Goal: Contribute content

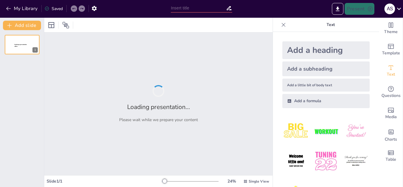
type input "Innovaciones Tecnológicas en Logística: Un Enfoque Emergente"
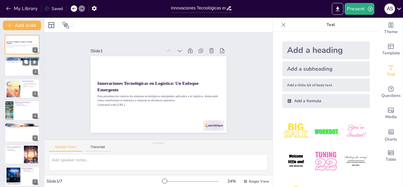
click at [7, 70] on div at bounding box center [21, 67] width 35 height 20
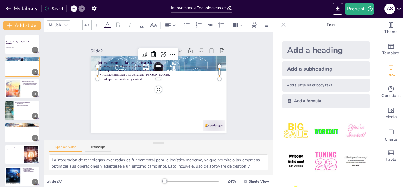
click at [120, 75] on p "Enfoque en visibilidad y control." at bounding box center [163, 80] width 113 height 40
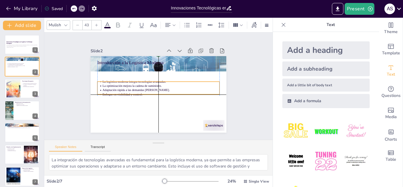
drag, startPoint x: 120, startPoint y: 75, endPoint x: 120, endPoint y: 93, distance: 17.4
click at [120, 93] on p "Enfoque en visibilidad y control." at bounding box center [157, 94] width 104 height 62
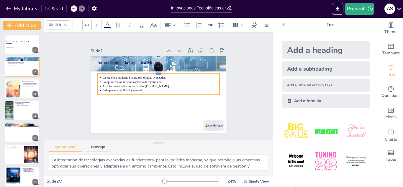
drag, startPoint x: 153, startPoint y: 79, endPoint x: 152, endPoint y: 70, distance: 8.6
click at [171, 70] on div at bounding box center [173, 86] width 5 height 122
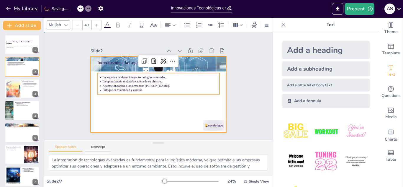
click at [135, 129] on div at bounding box center [156, 94] width 149 height 103
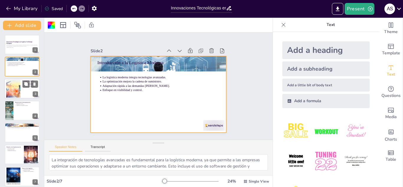
click at [11, 91] on div at bounding box center [13, 88] width 31 height 18
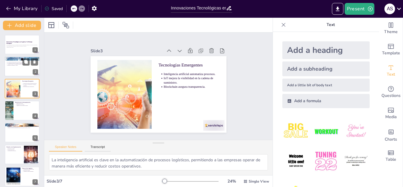
click at [15, 68] on div at bounding box center [21, 67] width 35 height 20
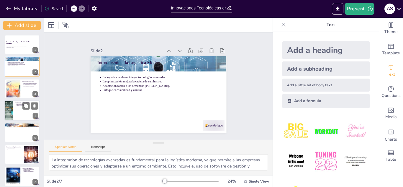
click at [16, 106] on ul "Reducción de costos. Minimización de errores. Aumento de la velocidad de entreg…" at bounding box center [26, 104] width 23 height 3
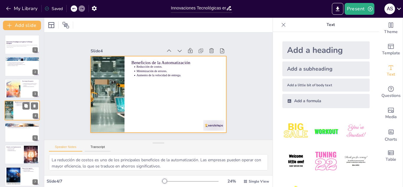
scroll to position [2, 0]
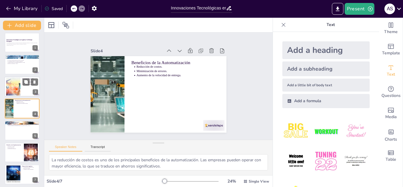
click at [16, 86] on div at bounding box center [13, 86] width 31 height 18
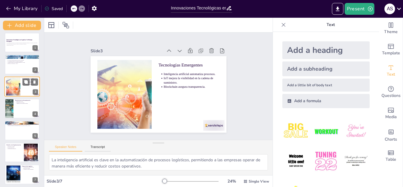
scroll to position [0, 0]
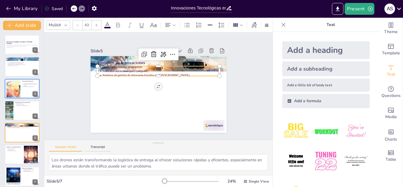
click at [156, 64] on p "Drones para entrega de paquetes." at bounding box center [176, 94] width 40 height 113
click at [128, 64] on p "Drones para entrega de paquetes." at bounding box center [173, 73] width 90 height 81
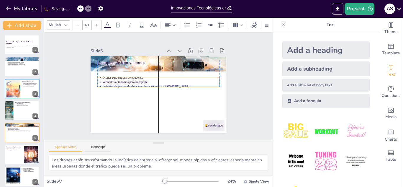
drag, startPoint x: 117, startPoint y: 64, endPoint x: 115, endPoint y: 80, distance: 16.0
click at [131, 80] on p "Drones para entrega de paquetes." at bounding box center [167, 83] width 72 height 97
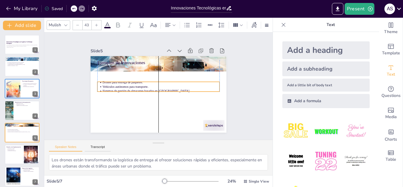
click at [153, 79] on p "Drones para entrega de paquetes." at bounding box center [159, 90] width 90 height 81
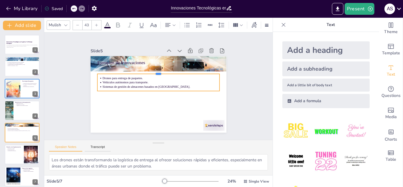
drag, startPoint x: 153, startPoint y: 79, endPoint x: 152, endPoint y: 71, distance: 7.5
click at [152, 71] on div at bounding box center [151, 98] width 108 height 65
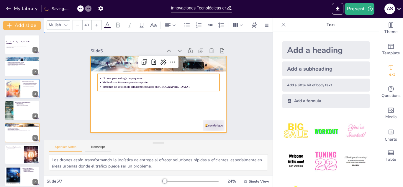
click at [125, 116] on div at bounding box center [150, 88] width 115 height 153
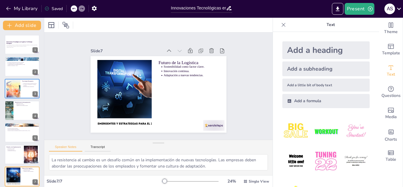
type textarea "La sostenibilidad será un aspecto fundamental en la logística del futuro, ya qu…"
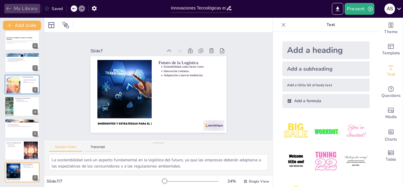
click at [7, 7] on icon "button" at bounding box center [9, 9] width 6 height 6
